Goal: Information Seeking & Learning: Find specific fact

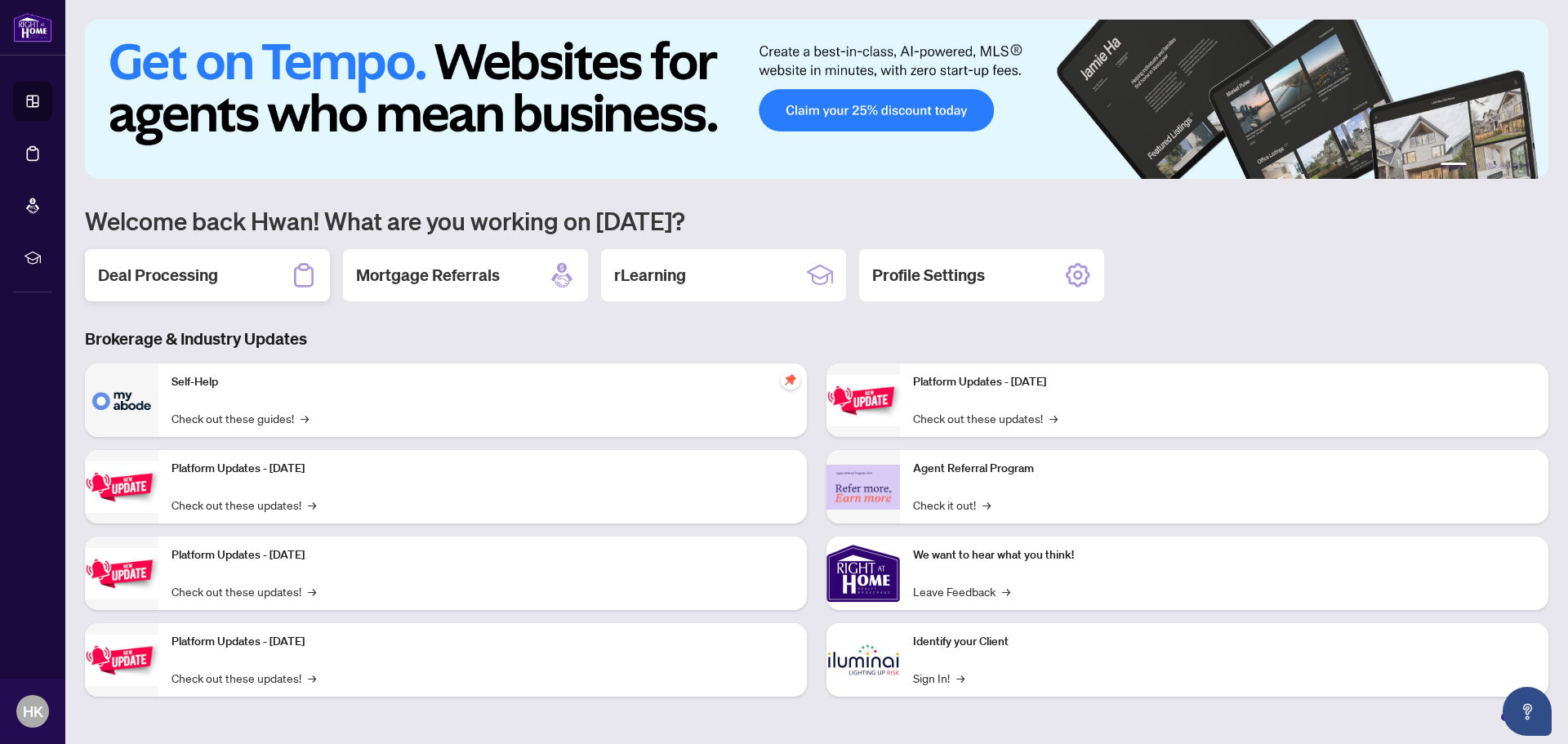
click at [174, 284] on h2 "Deal Processing" at bounding box center [157, 275] width 120 height 23
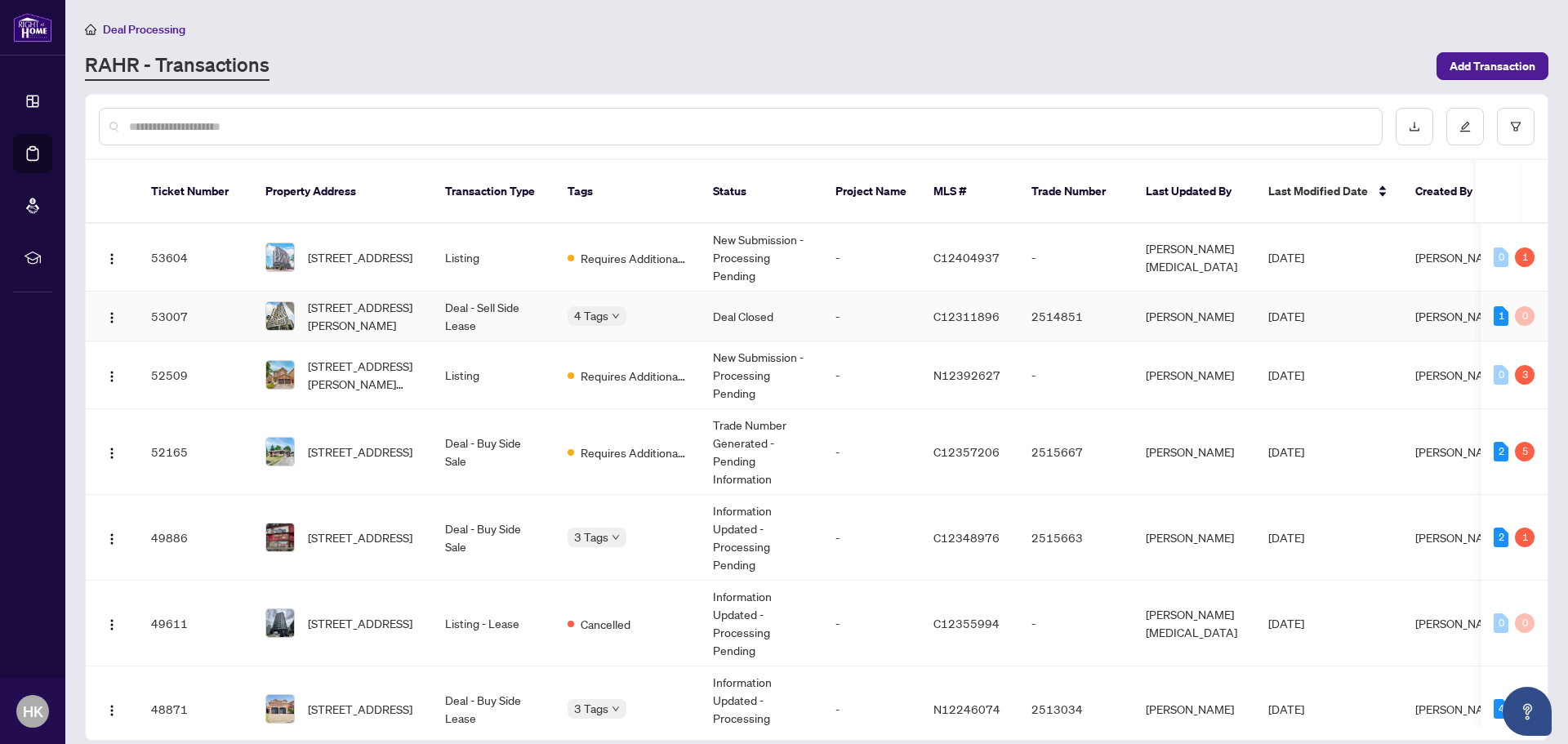
click at [397, 301] on span "[STREET_ADDRESS][PERSON_NAME]" at bounding box center [363, 316] width 112 height 36
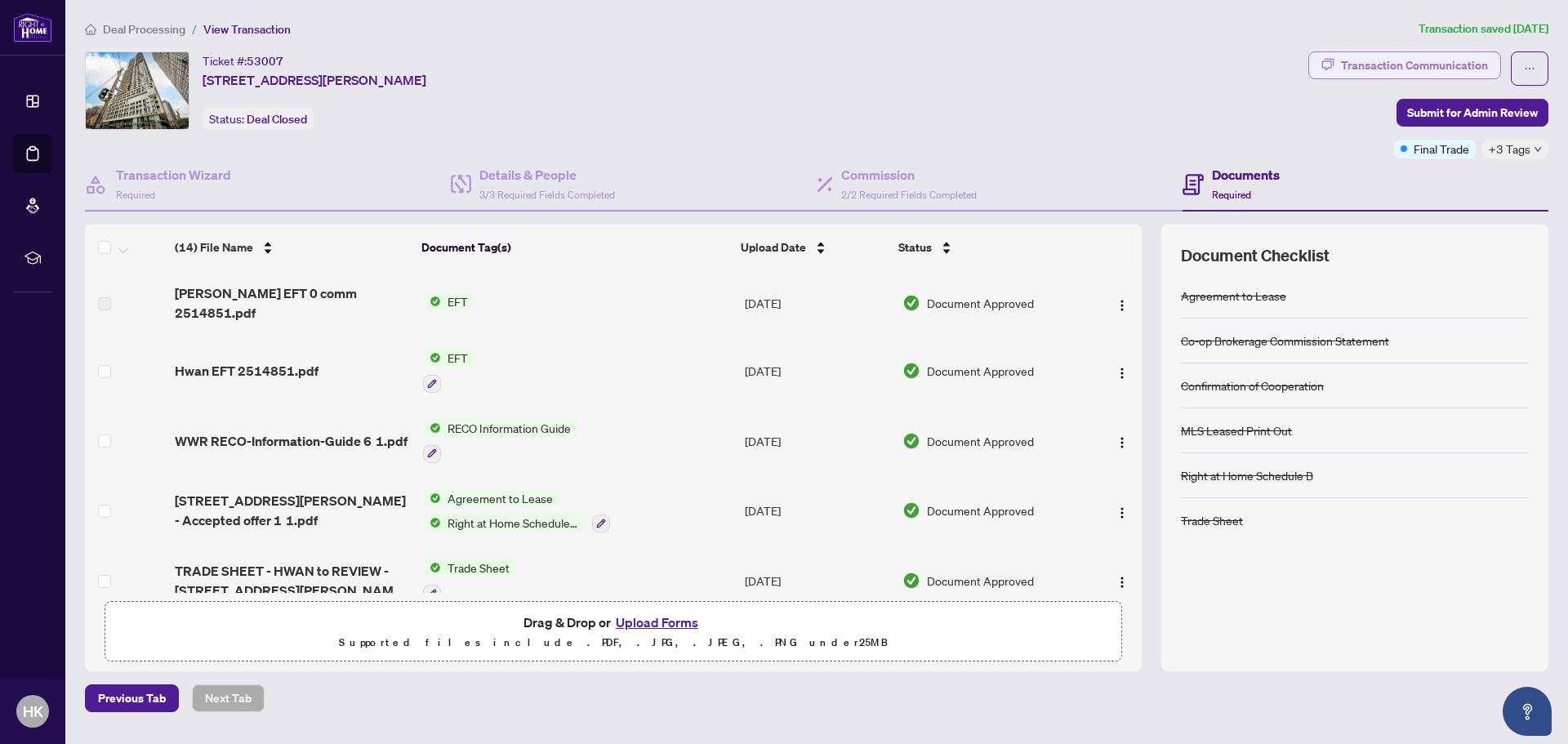
click at [1406, 66] on div "Transaction Communication" at bounding box center [1415, 65] width 147 height 26
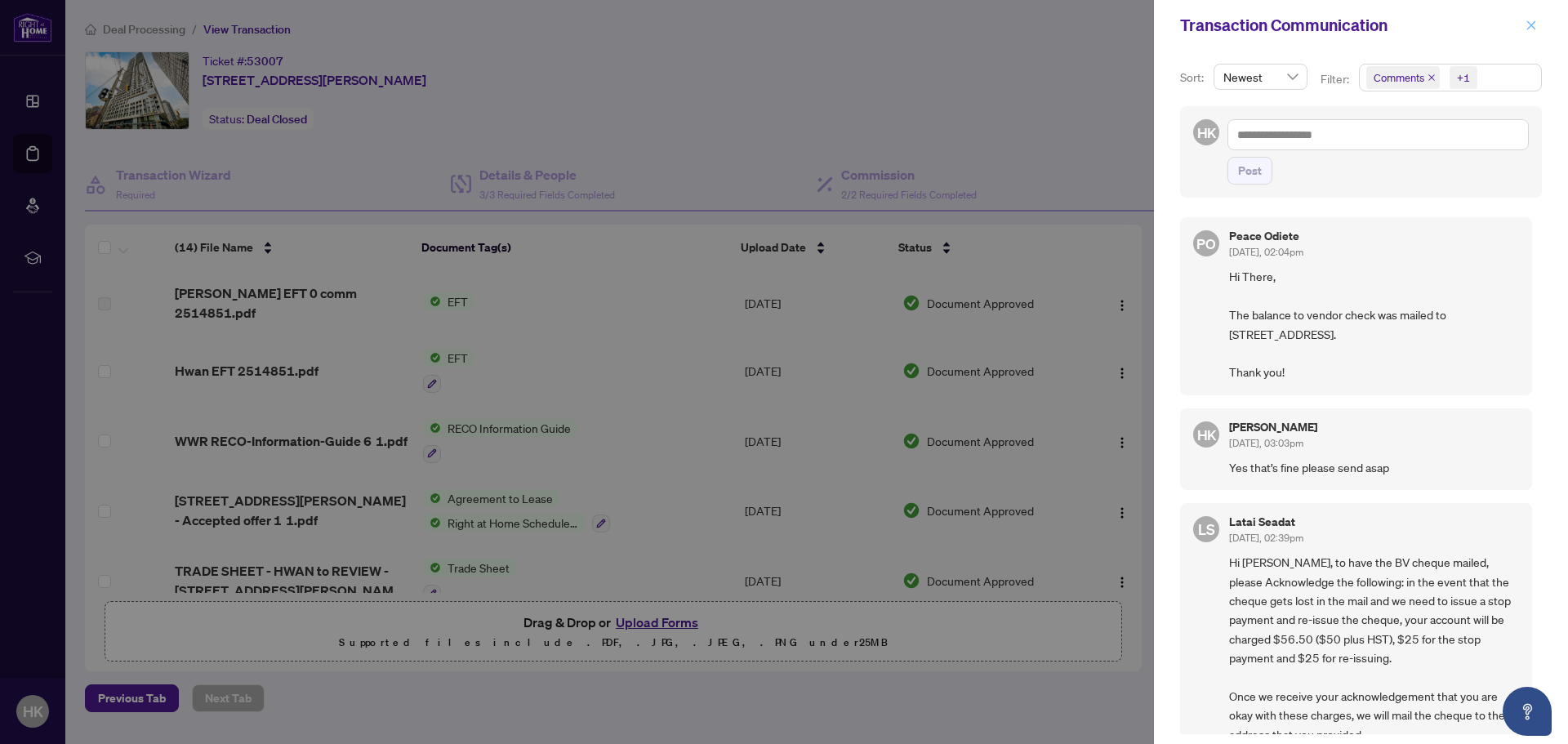
click at [1530, 24] on icon "close" at bounding box center [1532, 25] width 9 height 9
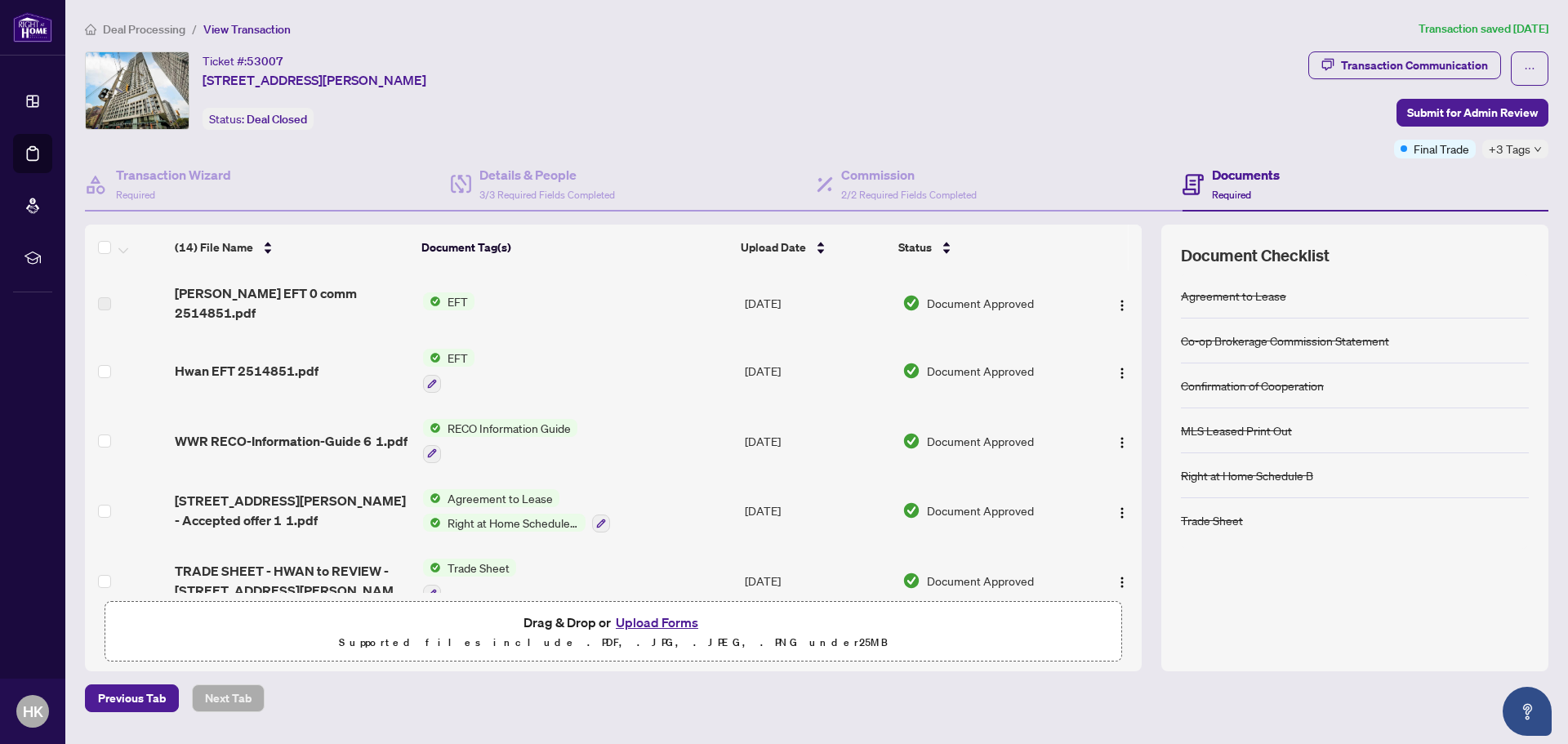
click at [1410, 78] on span "Transaction Communication" at bounding box center [1404, 68] width 192 height 34
click at [1389, 69] on div "Transaction Communication" at bounding box center [1415, 65] width 147 height 26
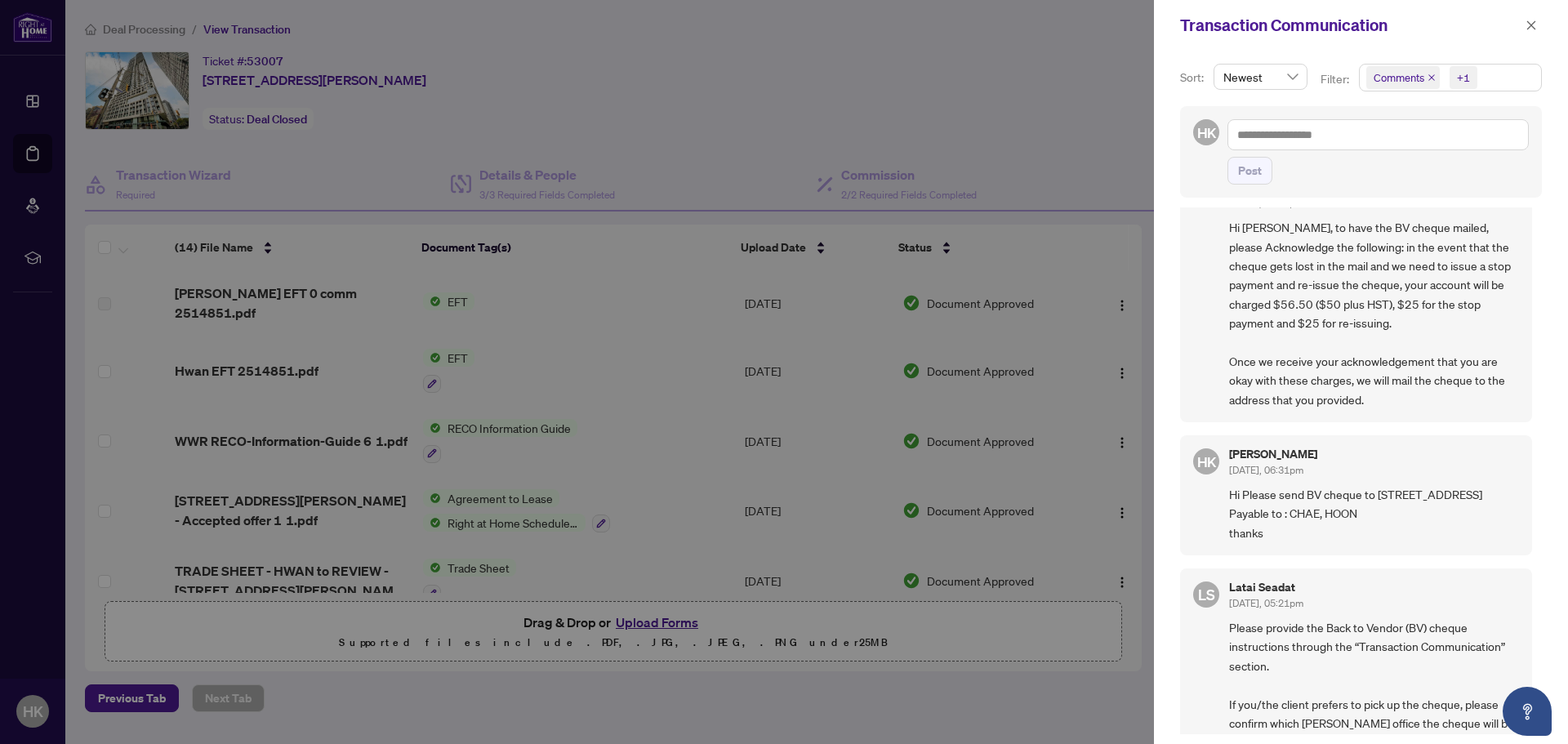
scroll to position [246, 0]
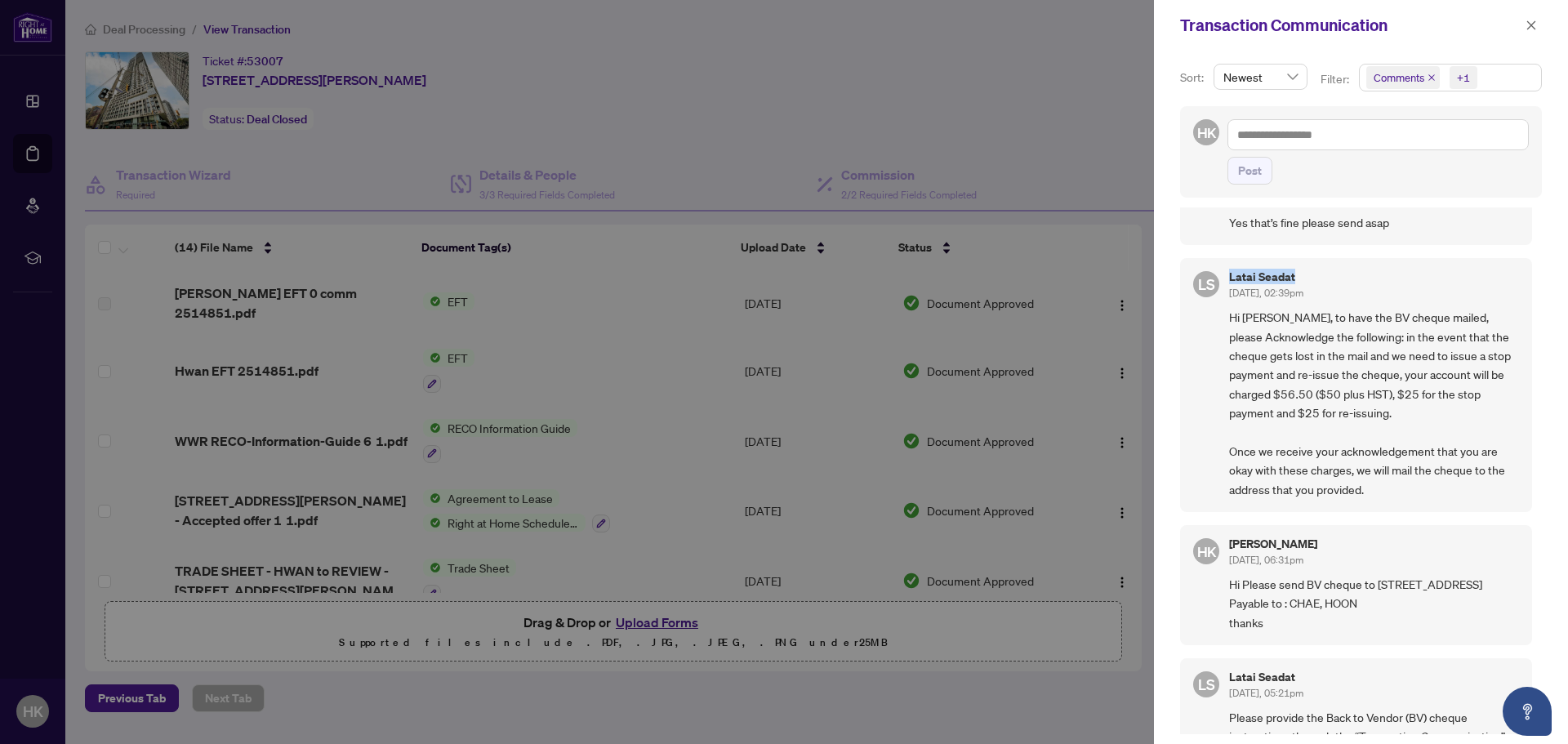
drag, startPoint x: 1298, startPoint y: 272, endPoint x: 1225, endPoint y: 280, distance: 73.4
click at [1225, 280] on div "[PERSON_NAME] Seadat [DATE], 02:39pm Hi Hwan, to have the BV cheque mailed, ple…" at bounding box center [1356, 385] width 352 height 254
copy h5 "Latai Seadat"
click at [826, 222] on div at bounding box center [784, 372] width 1568 height 744
click at [1532, 33] on span "button" at bounding box center [1531, 25] width 11 height 26
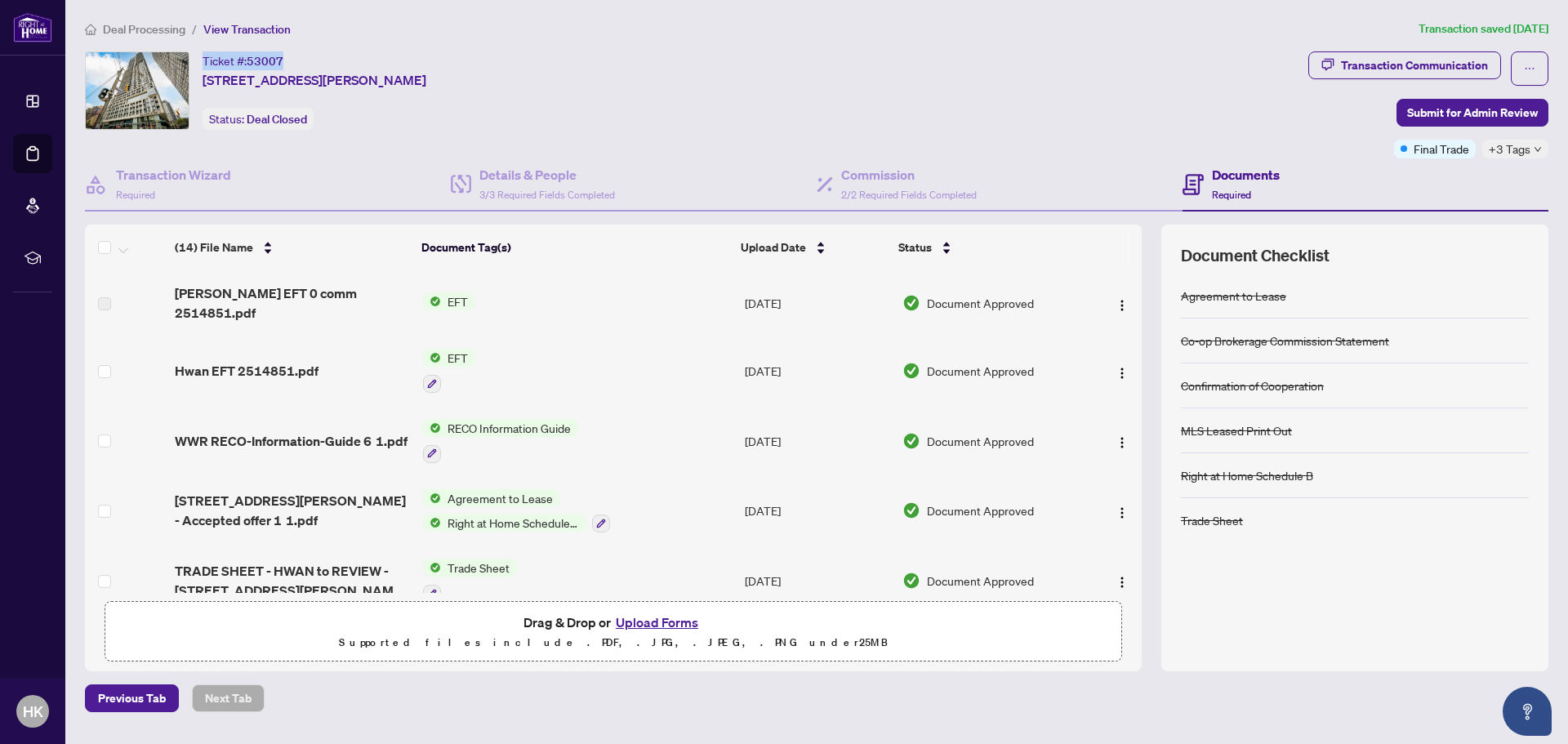
drag, startPoint x: 283, startPoint y: 59, endPoint x: 202, endPoint y: 63, distance: 81.1
click at [202, 63] on div "Ticket #: 53007 [STREET_ADDRESS][PERSON_NAME] Status: Deal Closed" at bounding box center [692, 90] width 1217 height 78
copy div "Ticket #: 53007"
click at [1412, 63] on div "Transaction Communication" at bounding box center [1415, 65] width 147 height 26
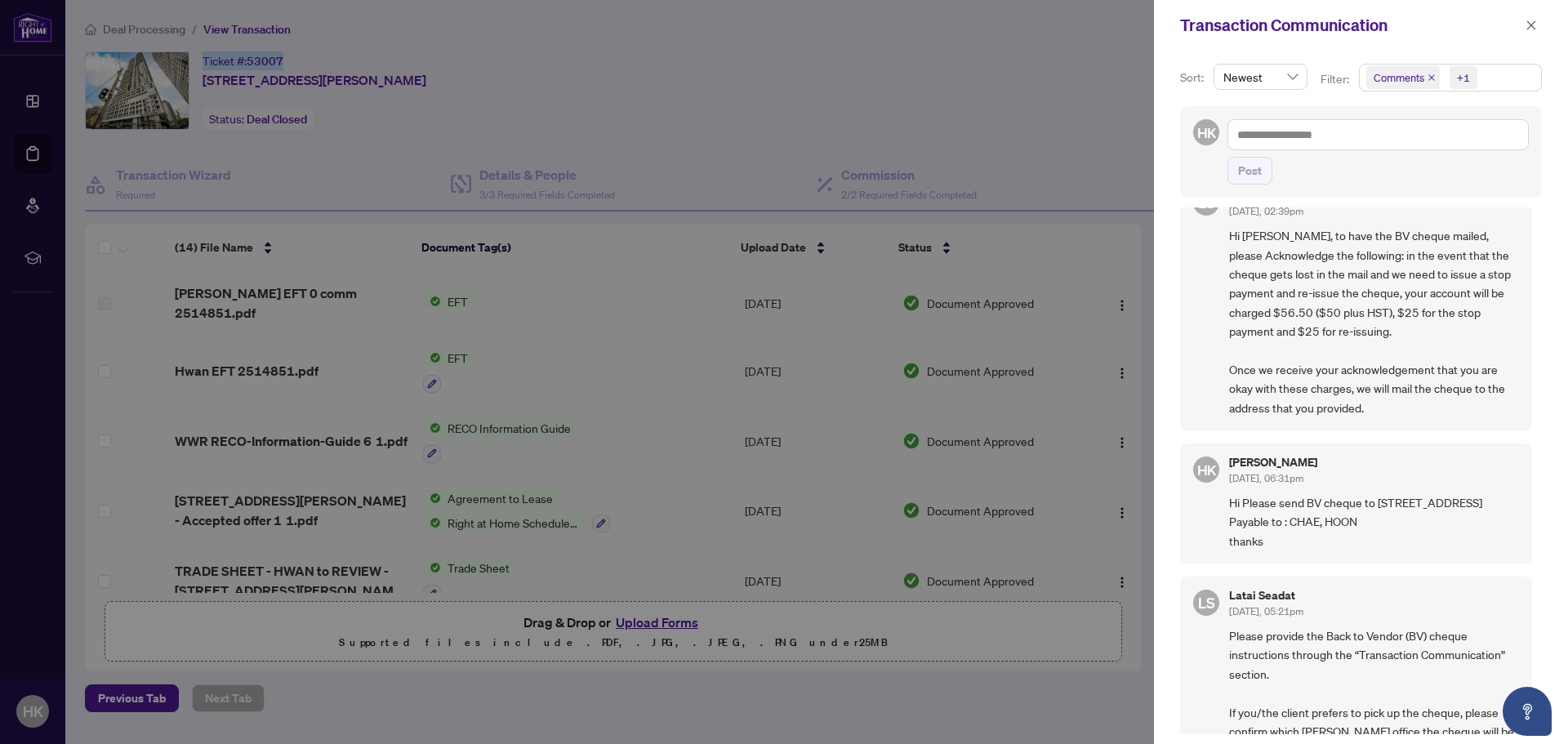
scroll to position [490, 0]
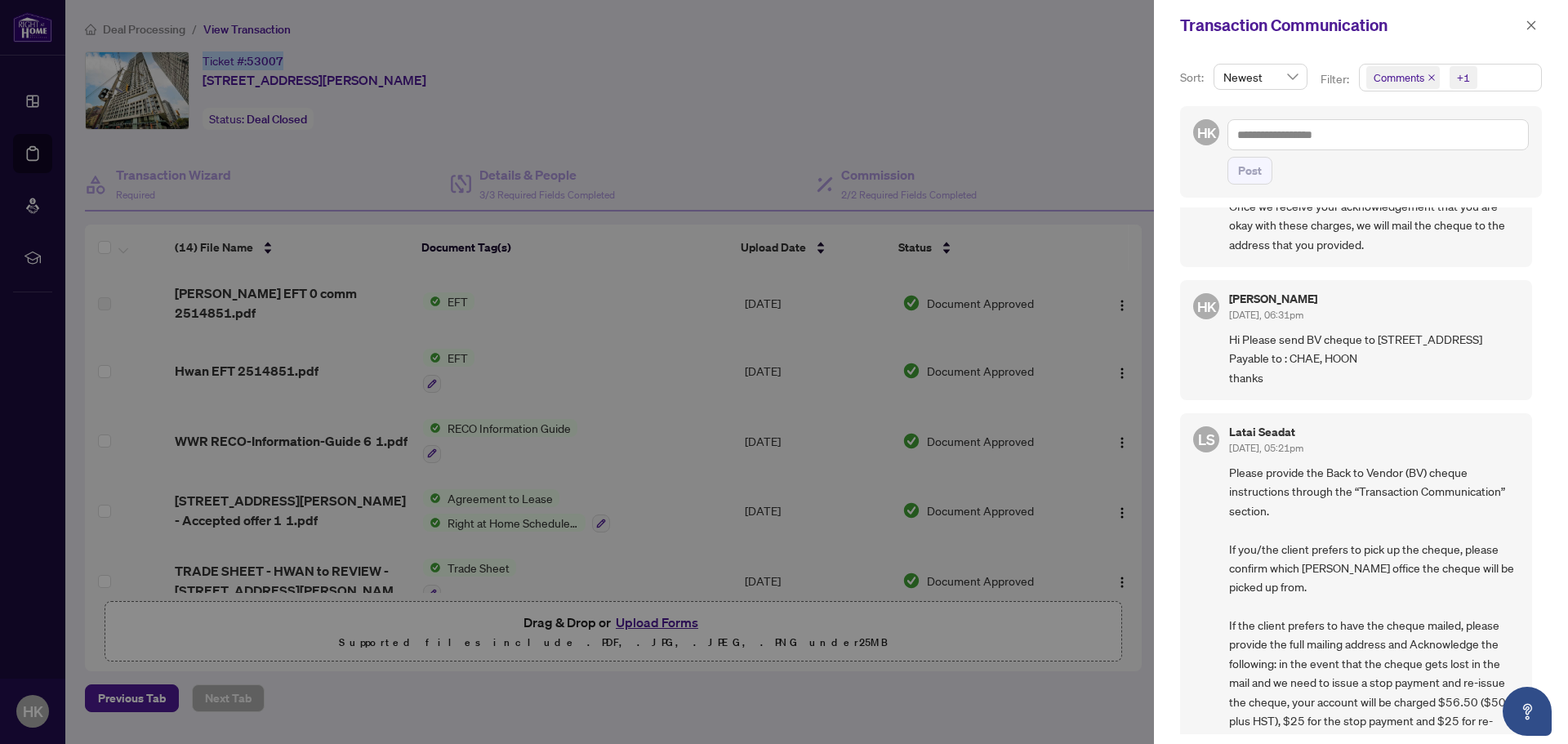
drag, startPoint x: 1367, startPoint y: 368, endPoint x: 1228, endPoint y: 373, distance: 139.1
click at [1229, 373] on div "HK [PERSON_NAME] [DATE], 06:31pm Hi Please send BV cheque to [STREET_ADDRESS] P…" at bounding box center [1356, 339] width 352 height 120
copy span "Payable to : CHAE, HOON"
